Goal: Use online tool/utility

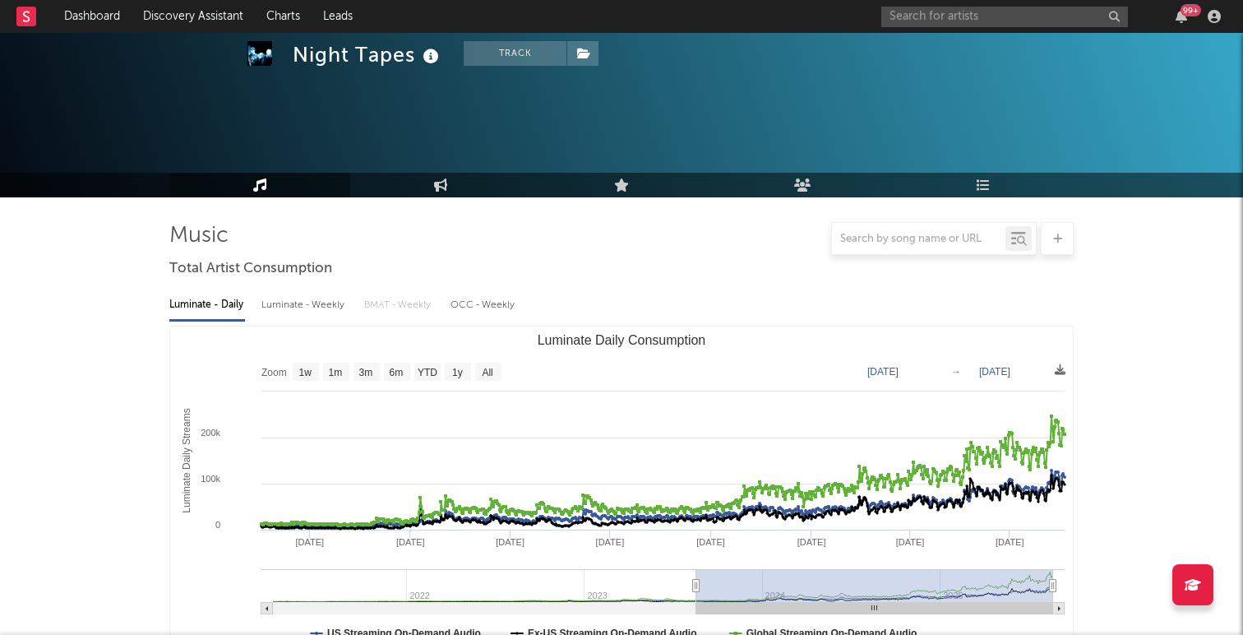
select select "6m"
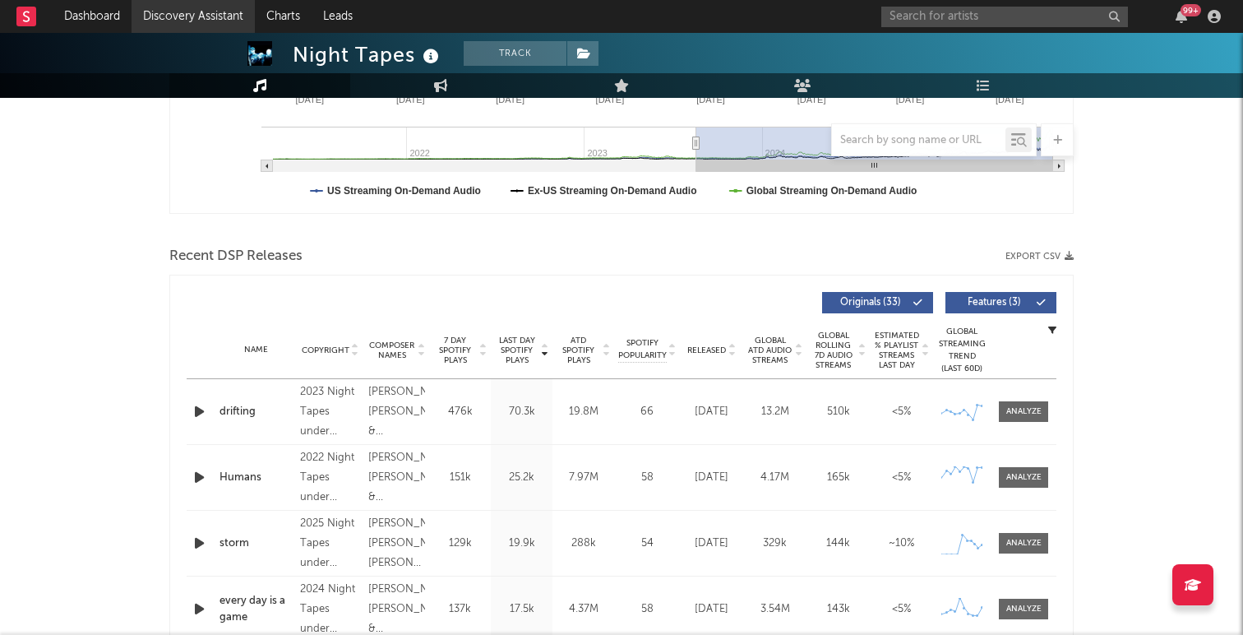
click at [223, 12] on link "Discovery Assistant" at bounding box center [193, 16] width 123 height 33
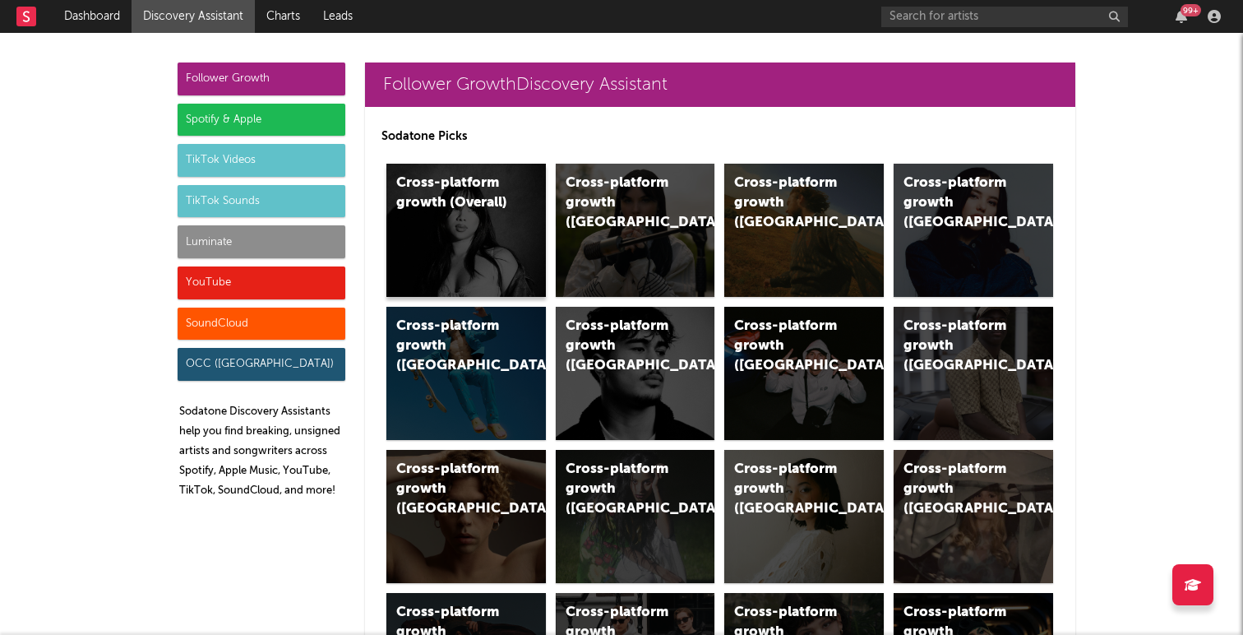
click at [459, 243] on div "Cross-platform growth (Overall)" at bounding box center [465, 230] width 159 height 133
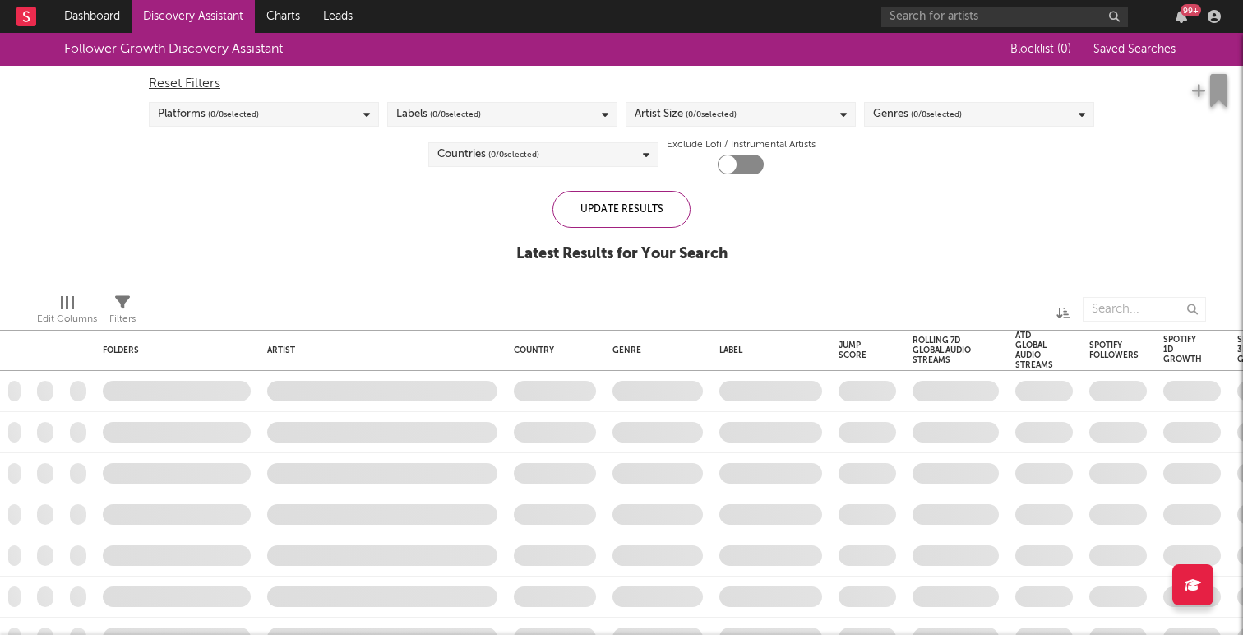
checkbox input "true"
